Goal: Transaction & Acquisition: Purchase product/service

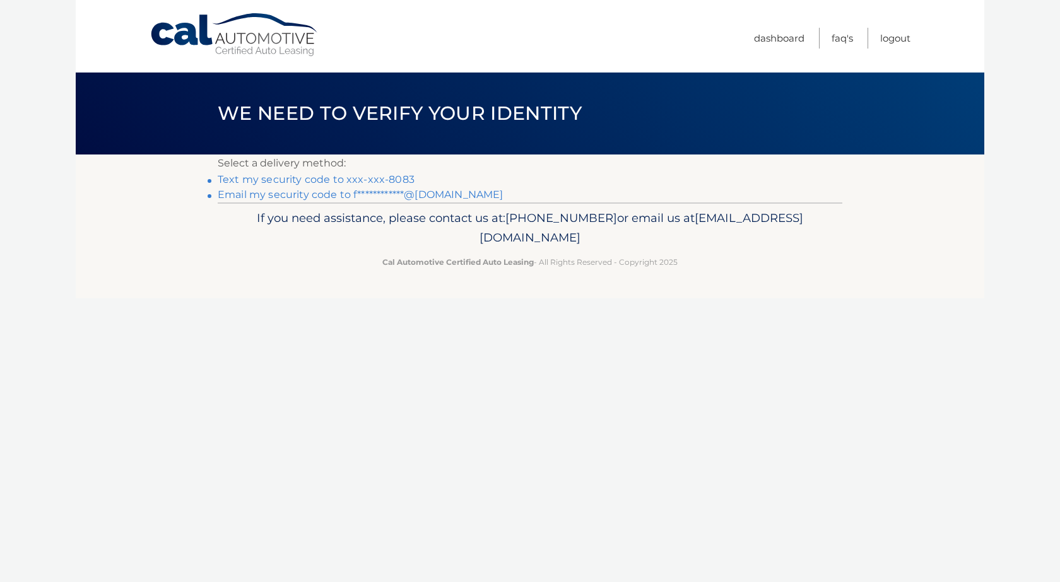
click at [341, 179] on link "Text my security code to xxx-xxx-8083" at bounding box center [316, 179] width 197 height 12
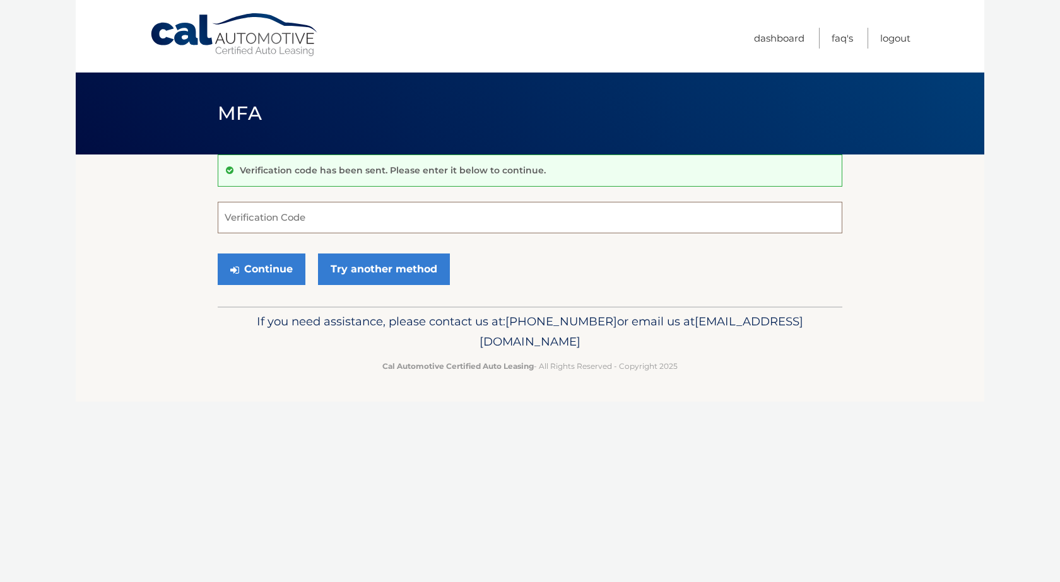
click at [298, 224] on input "Verification Code" at bounding box center [530, 218] width 624 height 32
type input "384044"
click at [279, 262] on button "Continue" at bounding box center [262, 270] width 88 height 32
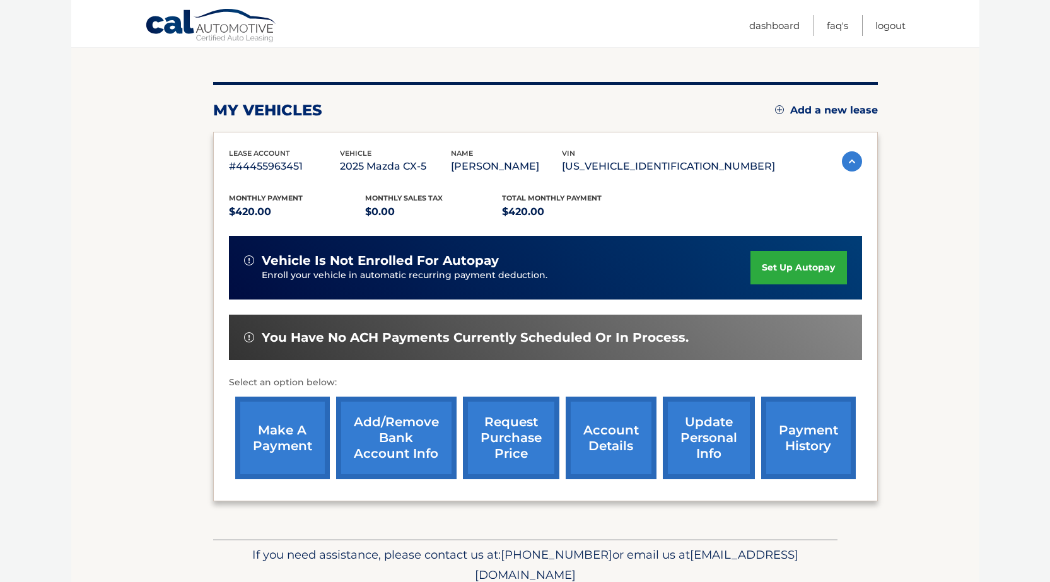
scroll to position [56, 0]
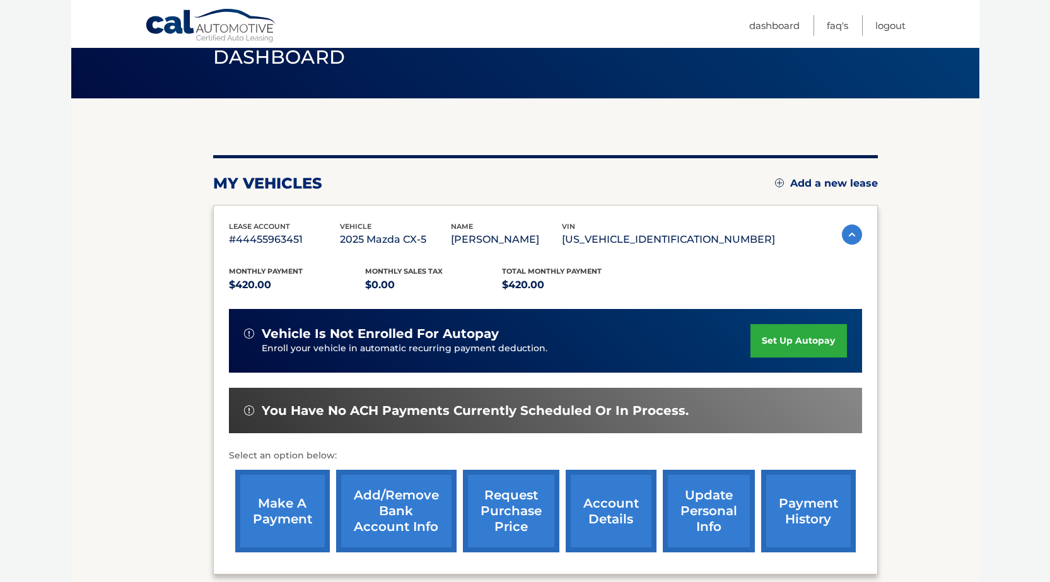
click at [848, 240] on img at bounding box center [852, 235] width 20 height 20
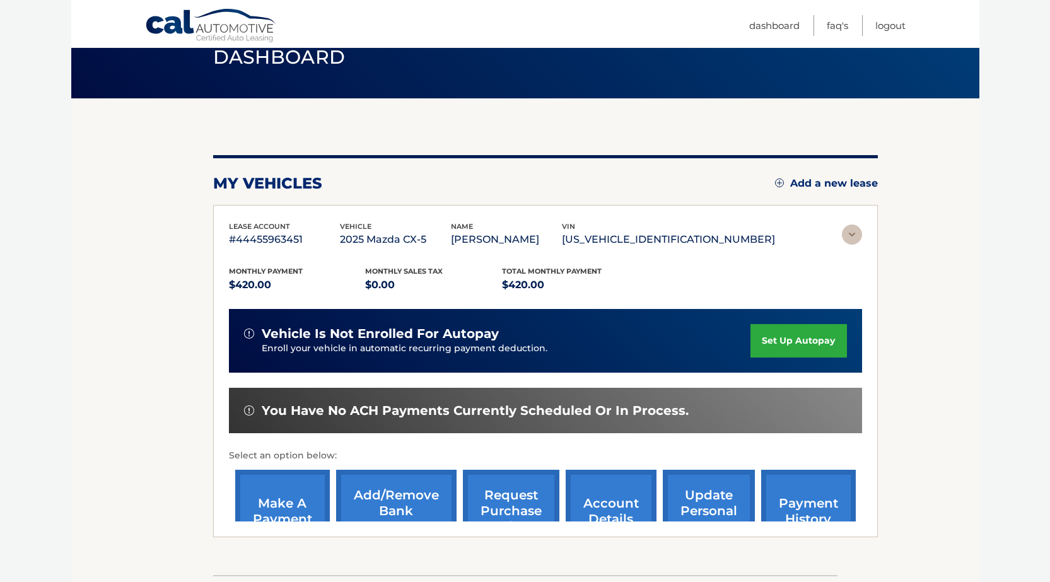
scroll to position [0, 0]
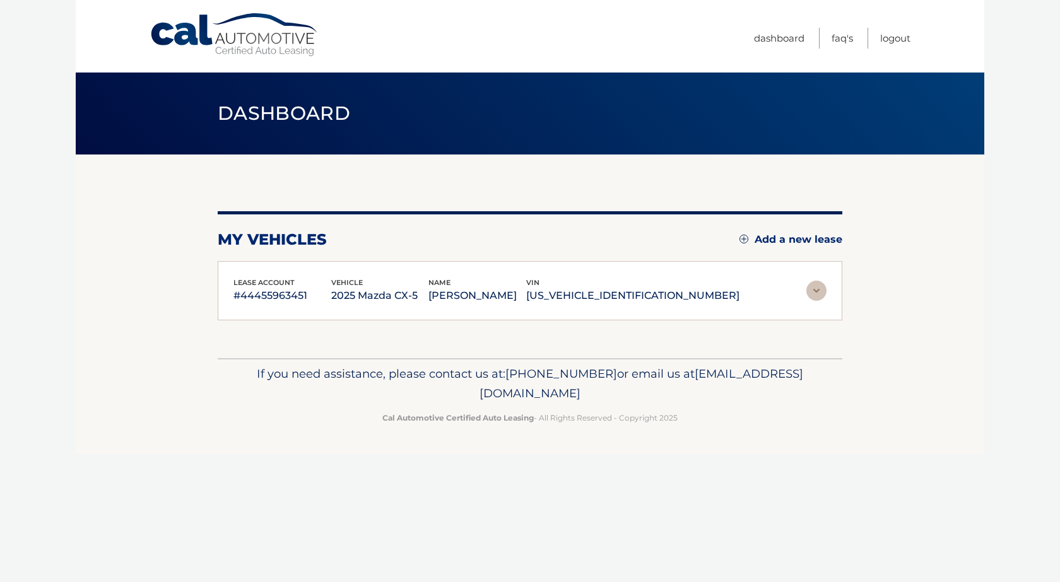
click at [848, 240] on section "my vehicles Add a new lease lease account #44455963451 vehicle 2025 Mazda CX-5 …" at bounding box center [530, 257] width 908 height 204
click at [814, 292] on img at bounding box center [816, 291] width 20 height 20
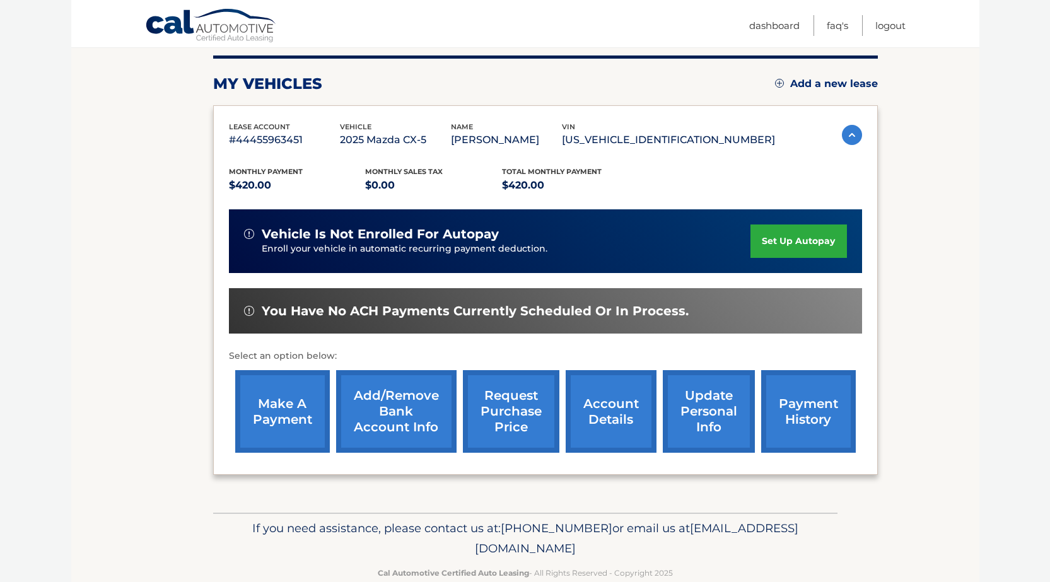
scroll to position [182, 0]
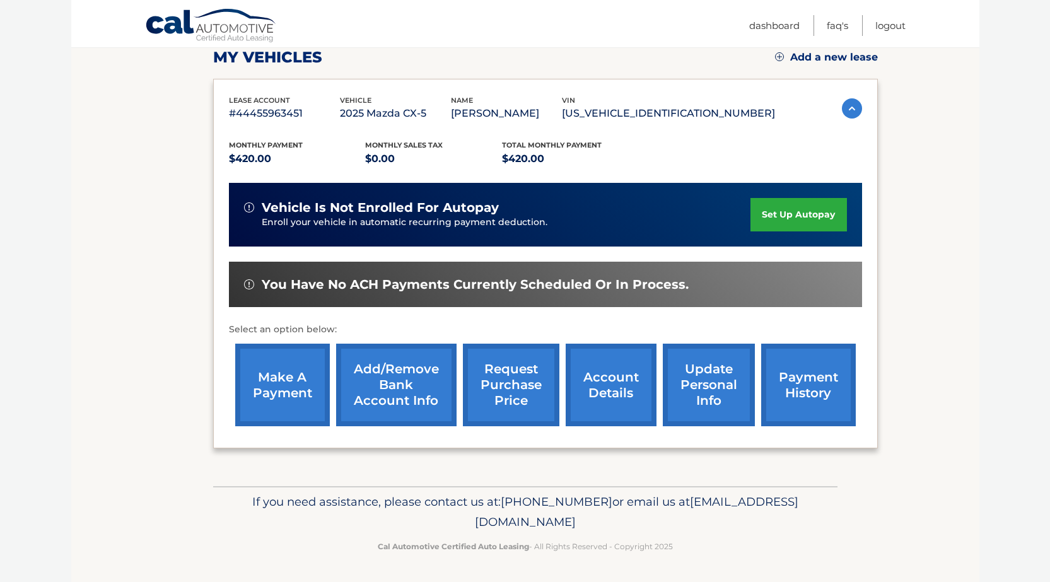
click at [308, 397] on link "make a payment" at bounding box center [282, 385] width 95 height 83
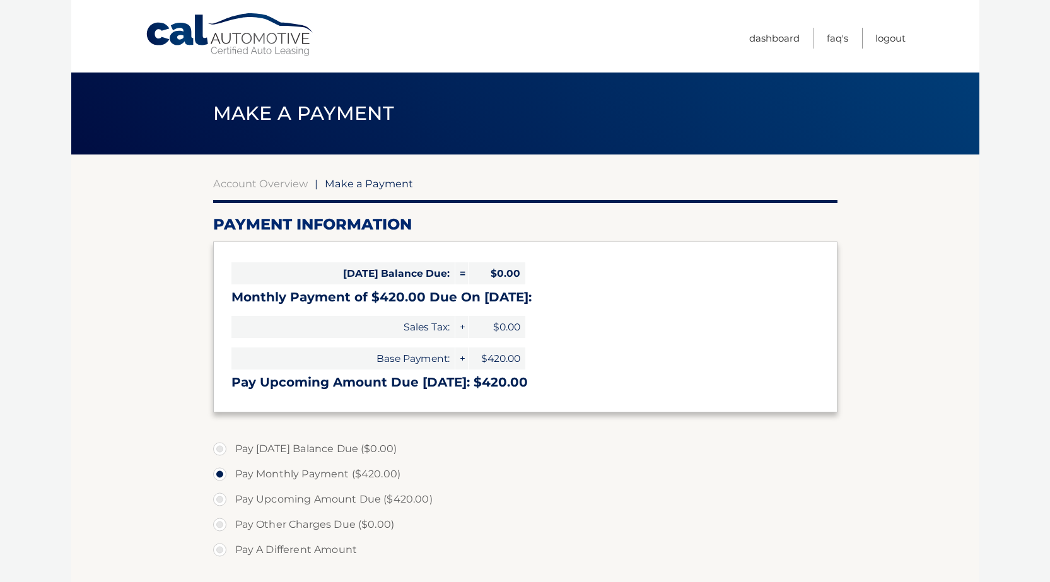
select select "OWRhZmFhMmYtYzMwYy00OTY3LWE1ZWUtNzU5NjFhOWQxYjY5"
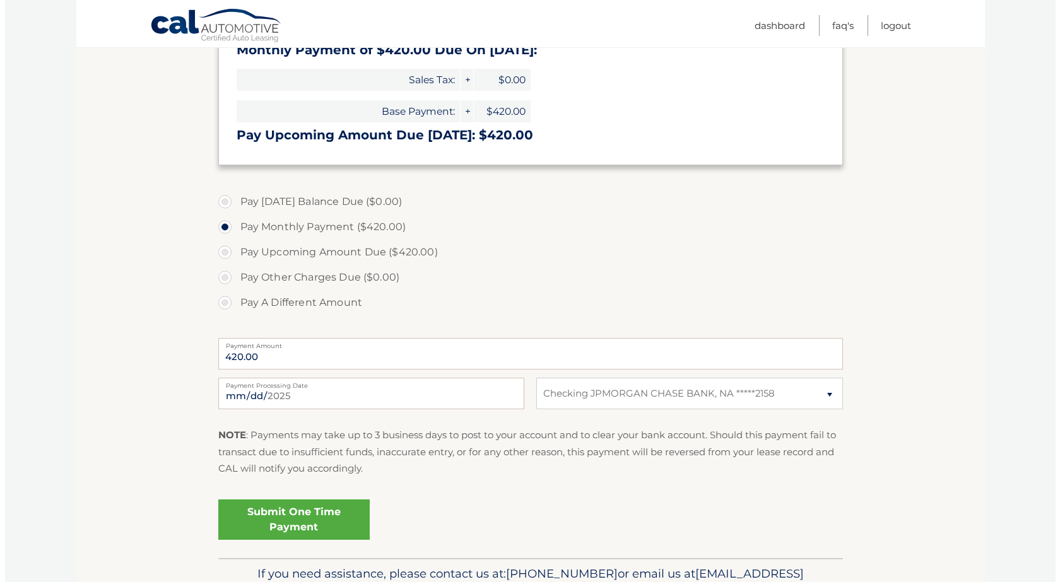
scroll to position [252, 0]
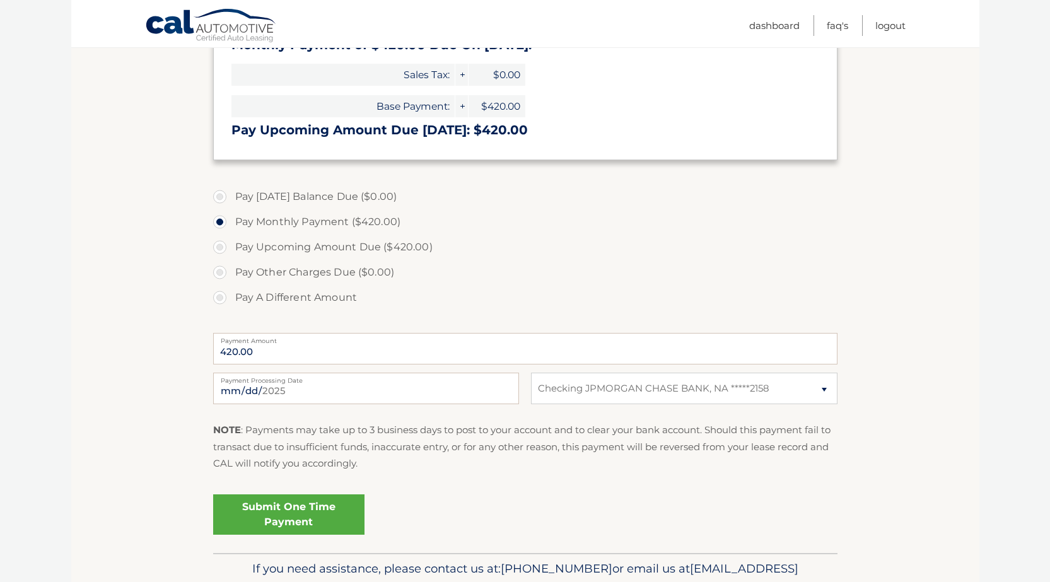
click at [316, 514] on link "Submit One Time Payment" at bounding box center [288, 514] width 151 height 40
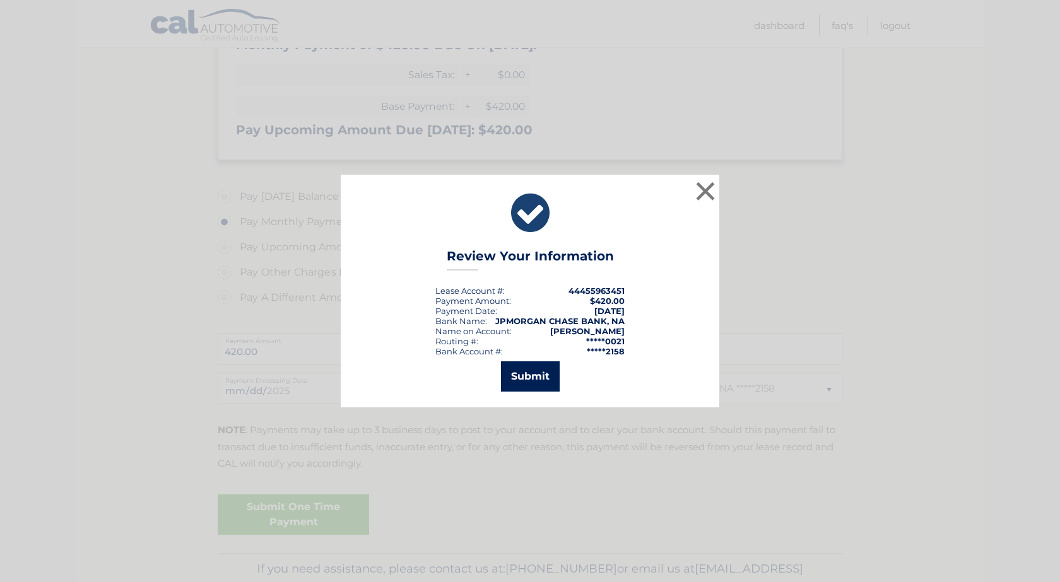
click at [534, 371] on button "Submit" at bounding box center [530, 376] width 59 height 30
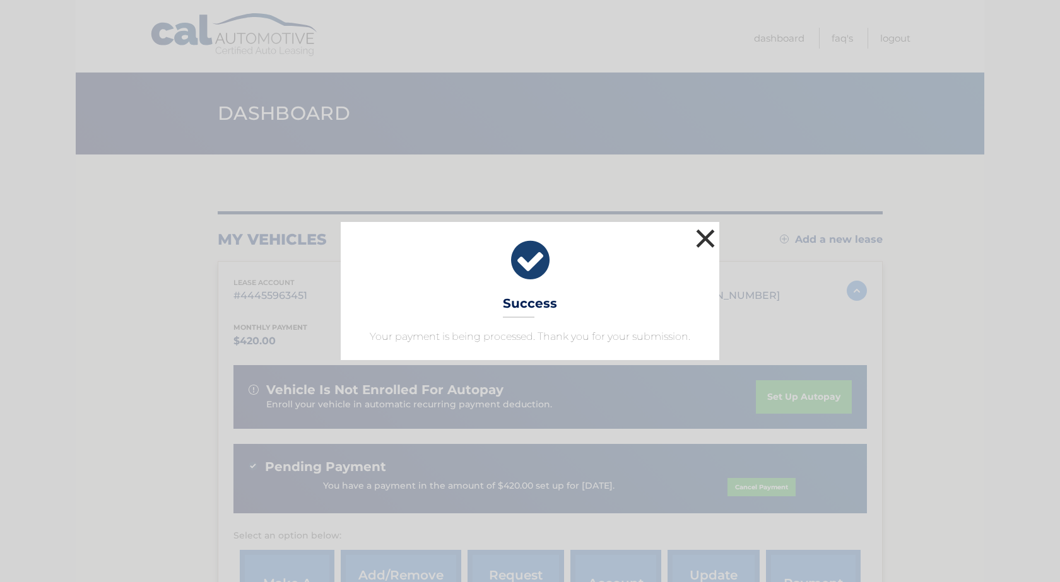
click at [709, 241] on button "×" at bounding box center [705, 238] width 25 height 25
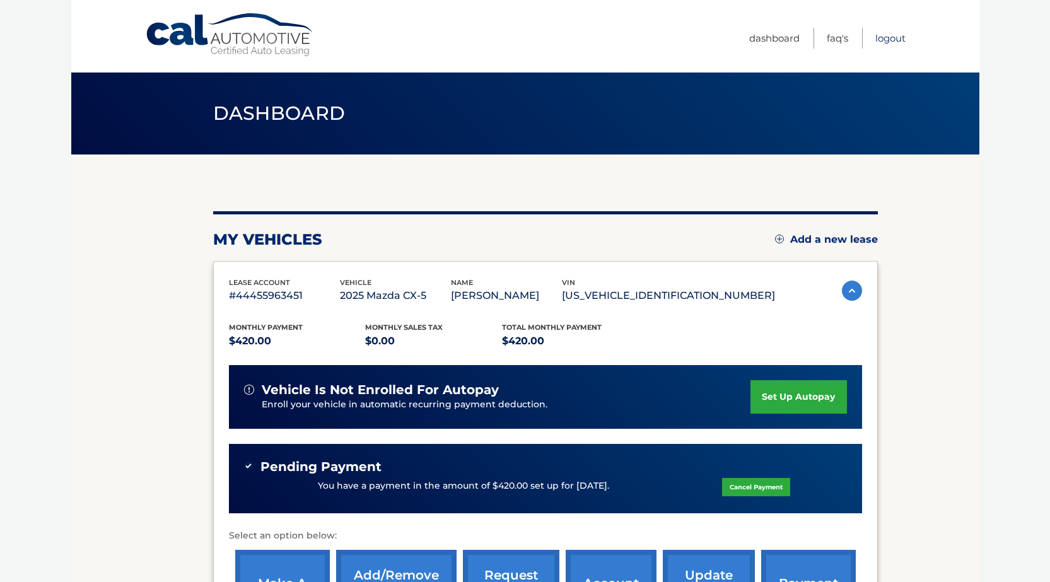
click at [894, 38] on link "Logout" at bounding box center [890, 38] width 30 height 21
